Goal: Transaction & Acquisition: Purchase product/service

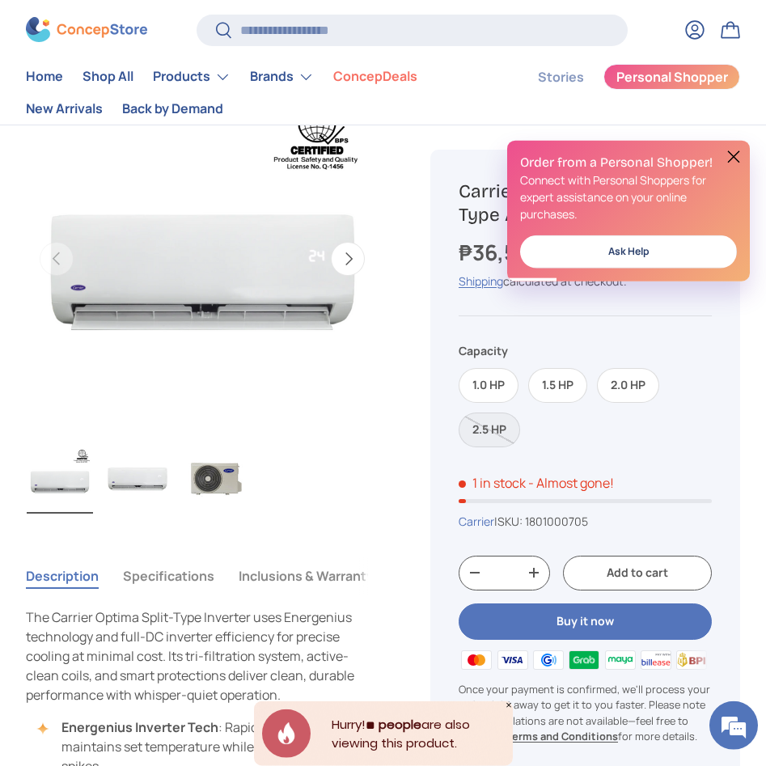
scroll to position [82, 0]
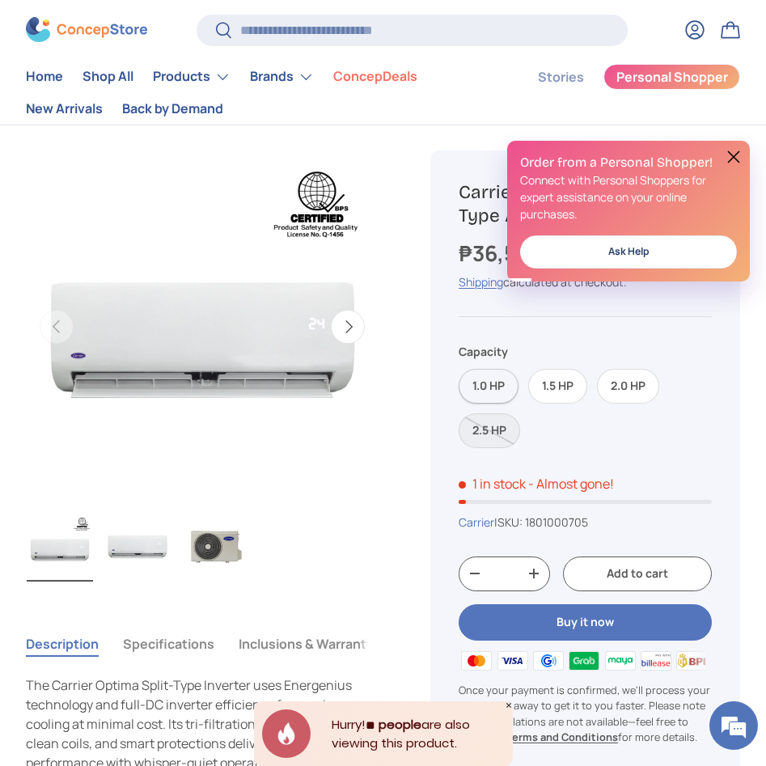
click at [481, 388] on label "1.0 HP" at bounding box center [489, 386] width 60 height 35
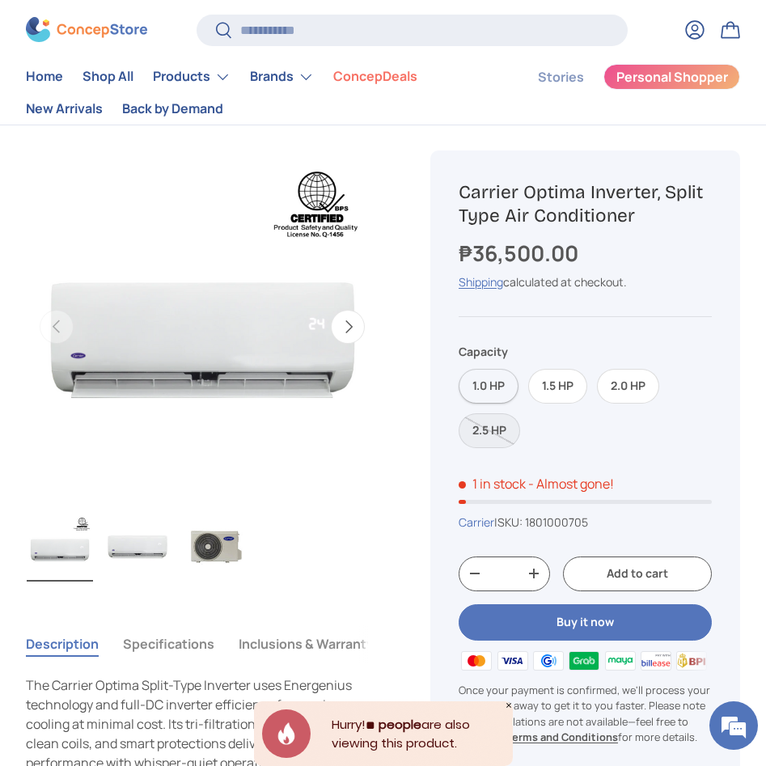
click at [478, 383] on label "1.0 HP" at bounding box center [489, 386] width 60 height 35
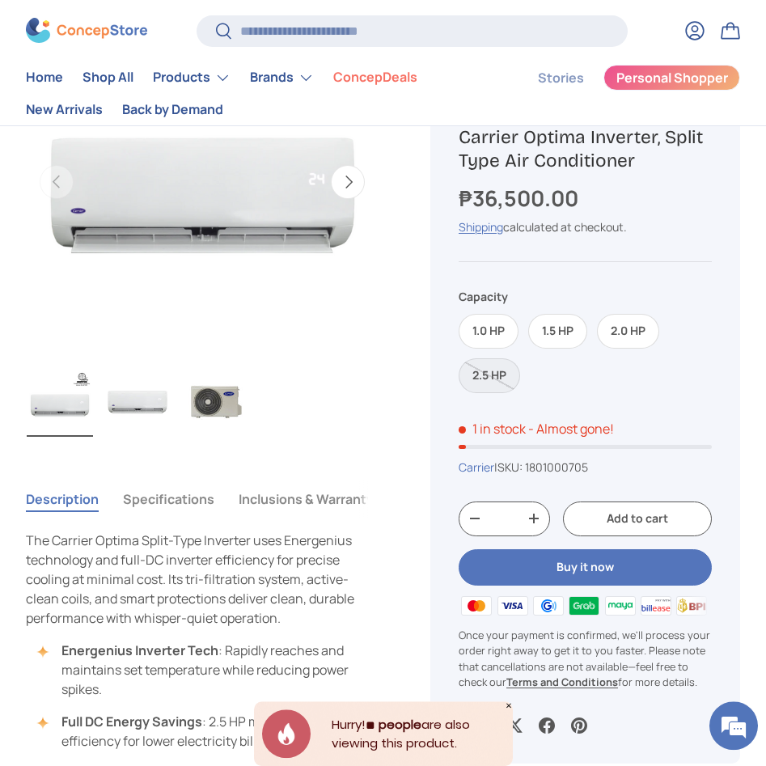
scroll to position [247, 0]
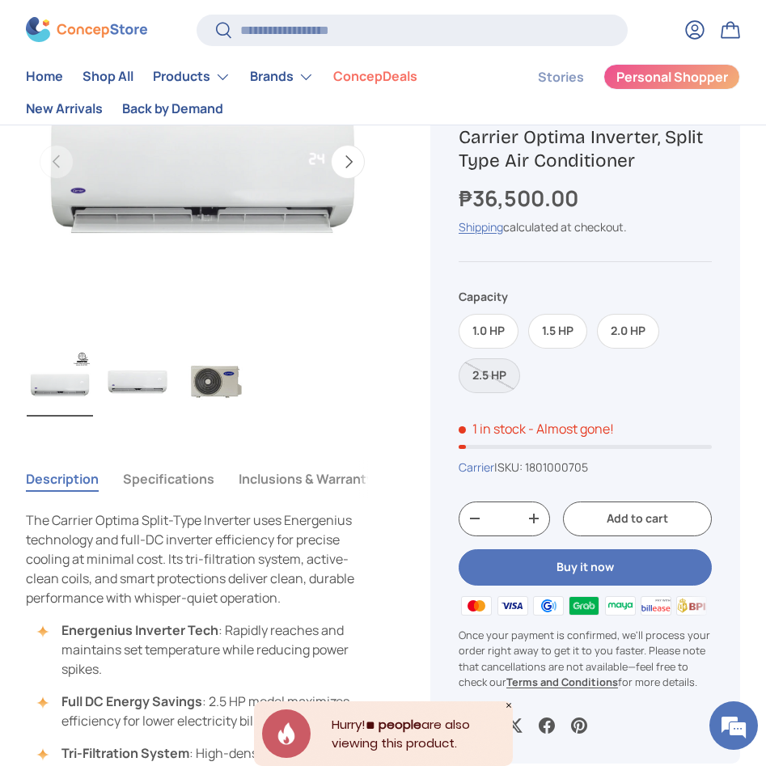
click at [146, 484] on button "Specifications" at bounding box center [168, 478] width 91 height 37
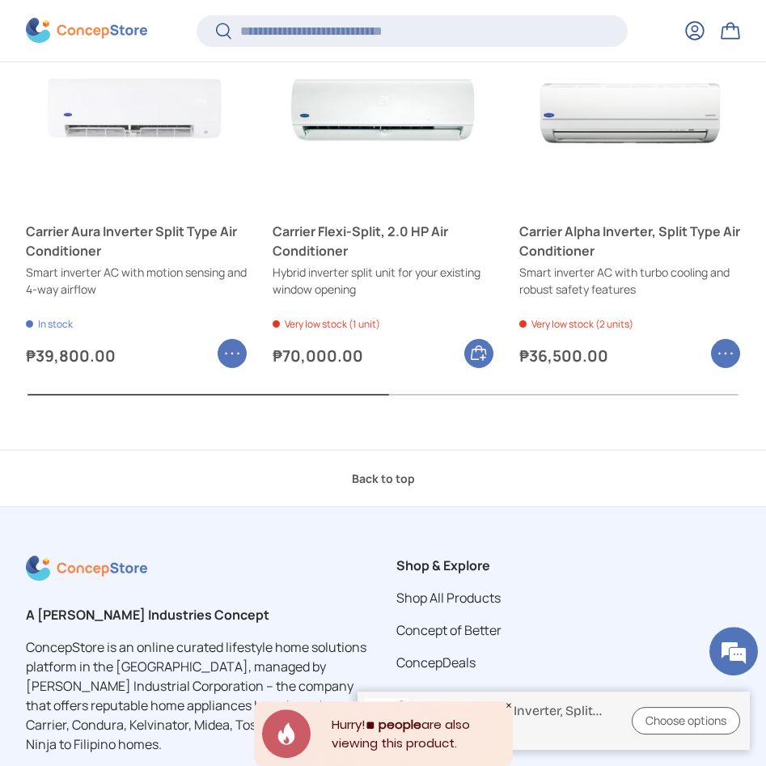
scroll to position [2388, 0]
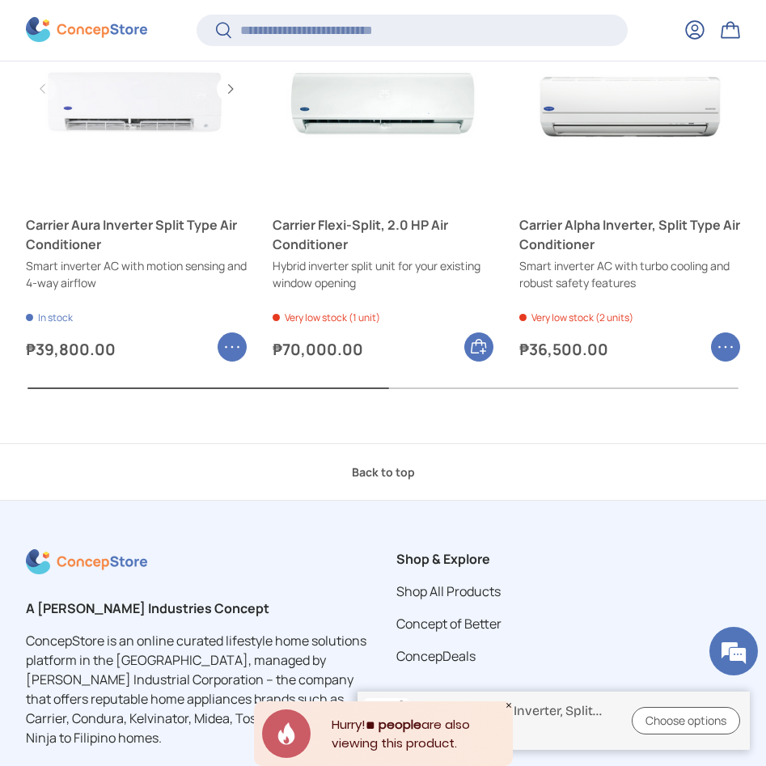
click at [111, 109] on link "Carrier Aura Inverter Split Type Air Conditioner" at bounding box center [136, 88] width 221 height 221
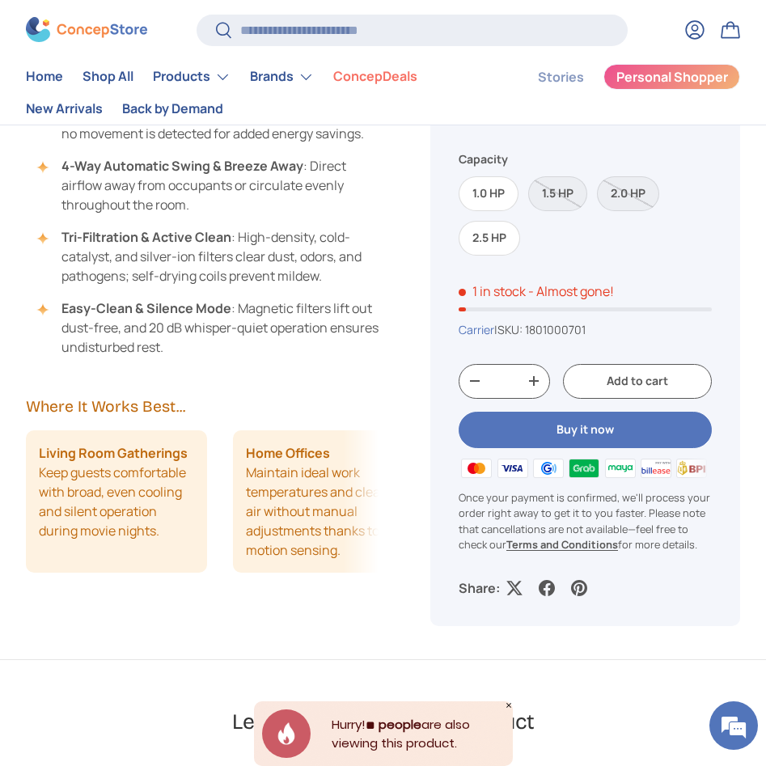
scroll to position [990, 0]
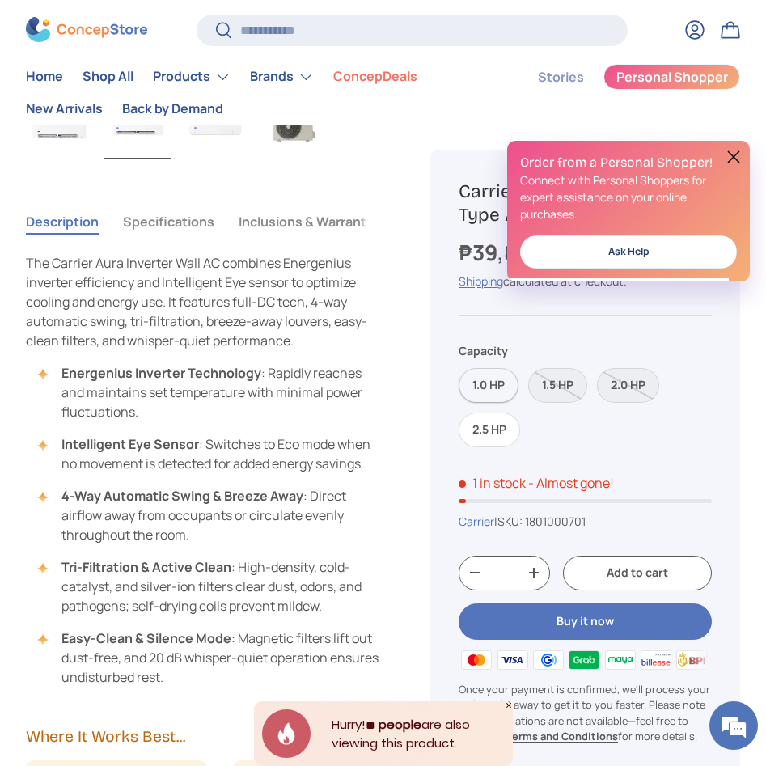
click at [495, 386] on label "1.0 HP" at bounding box center [489, 385] width 60 height 35
click at [163, 231] on button "Specifications" at bounding box center [168, 221] width 91 height 37
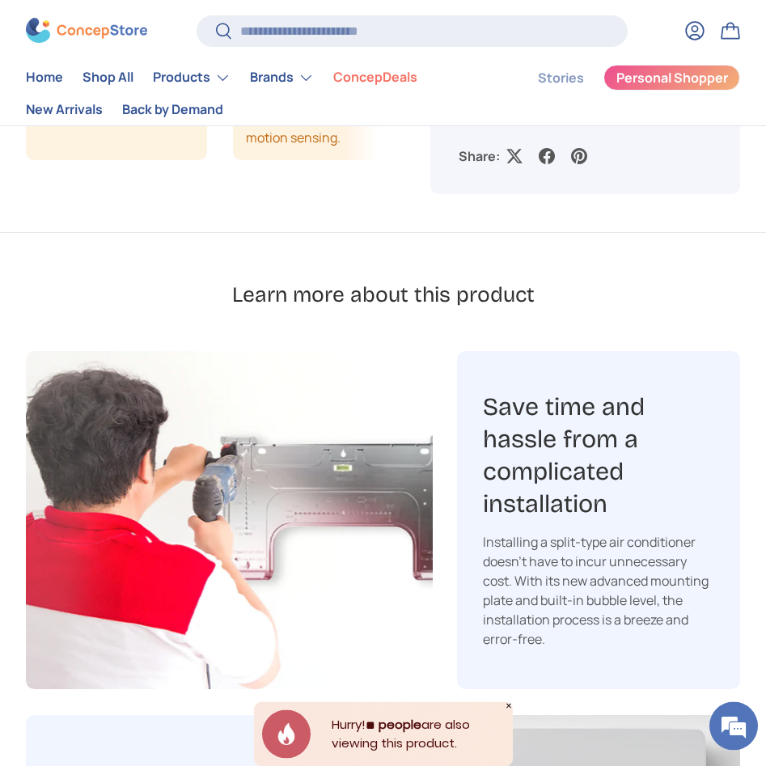
scroll to position [3300, 0]
